Goal: Transaction & Acquisition: Purchase product/service

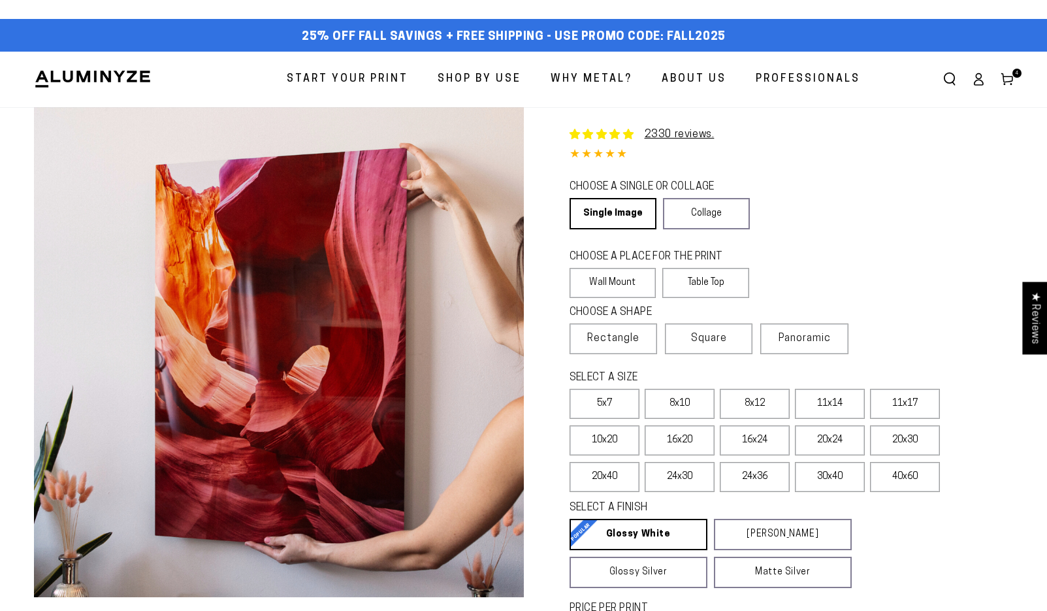
select select "**********"
click at [1006, 76] on use at bounding box center [1005, 80] width 11 height 12
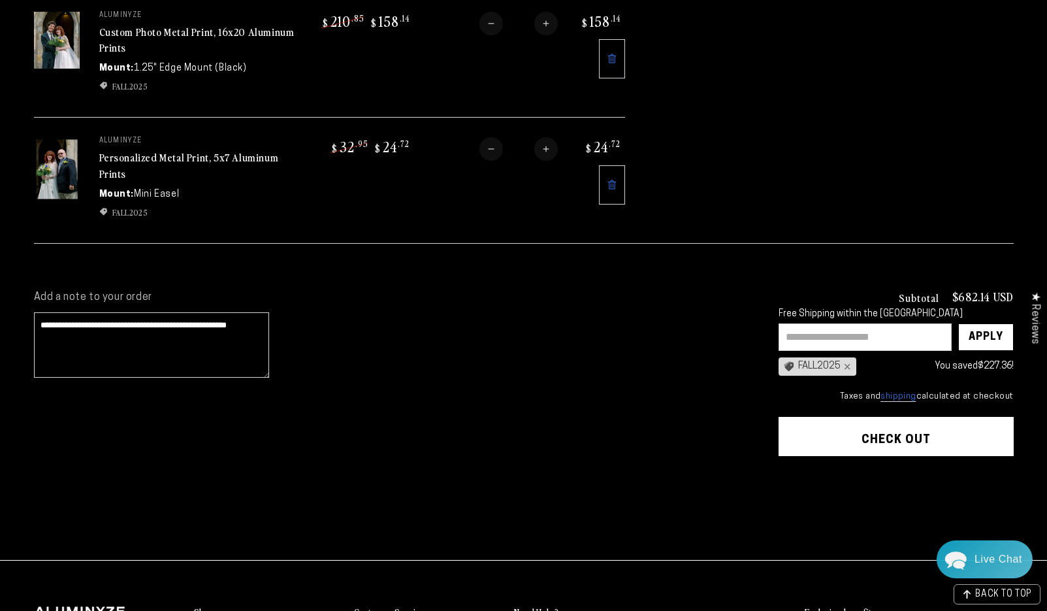
scroll to position [436, 0]
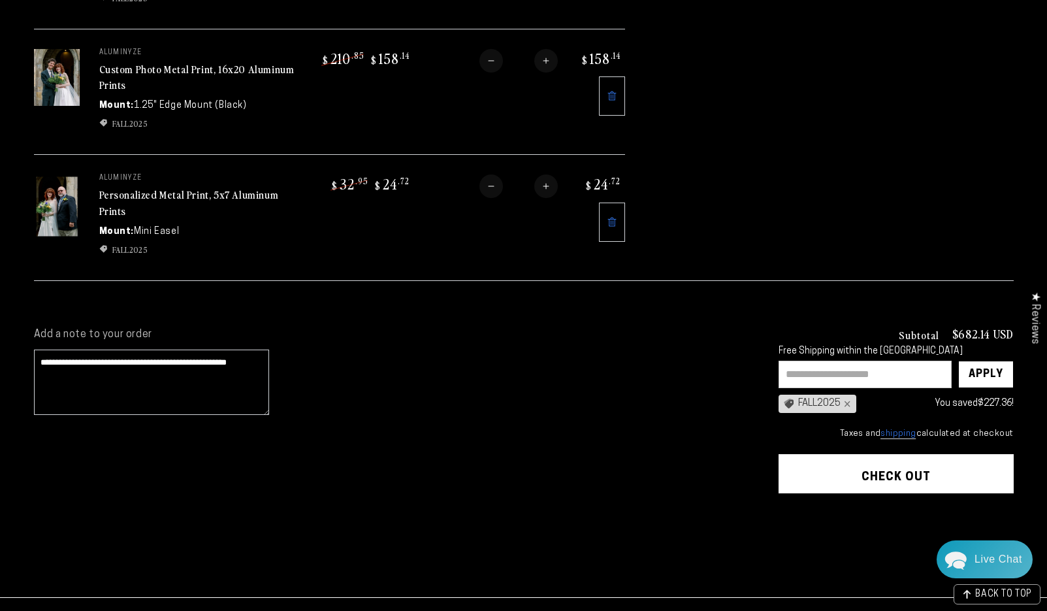
click at [899, 479] on button "Check out" at bounding box center [895, 473] width 235 height 39
